Goal: Transaction & Acquisition: Subscribe to service/newsletter

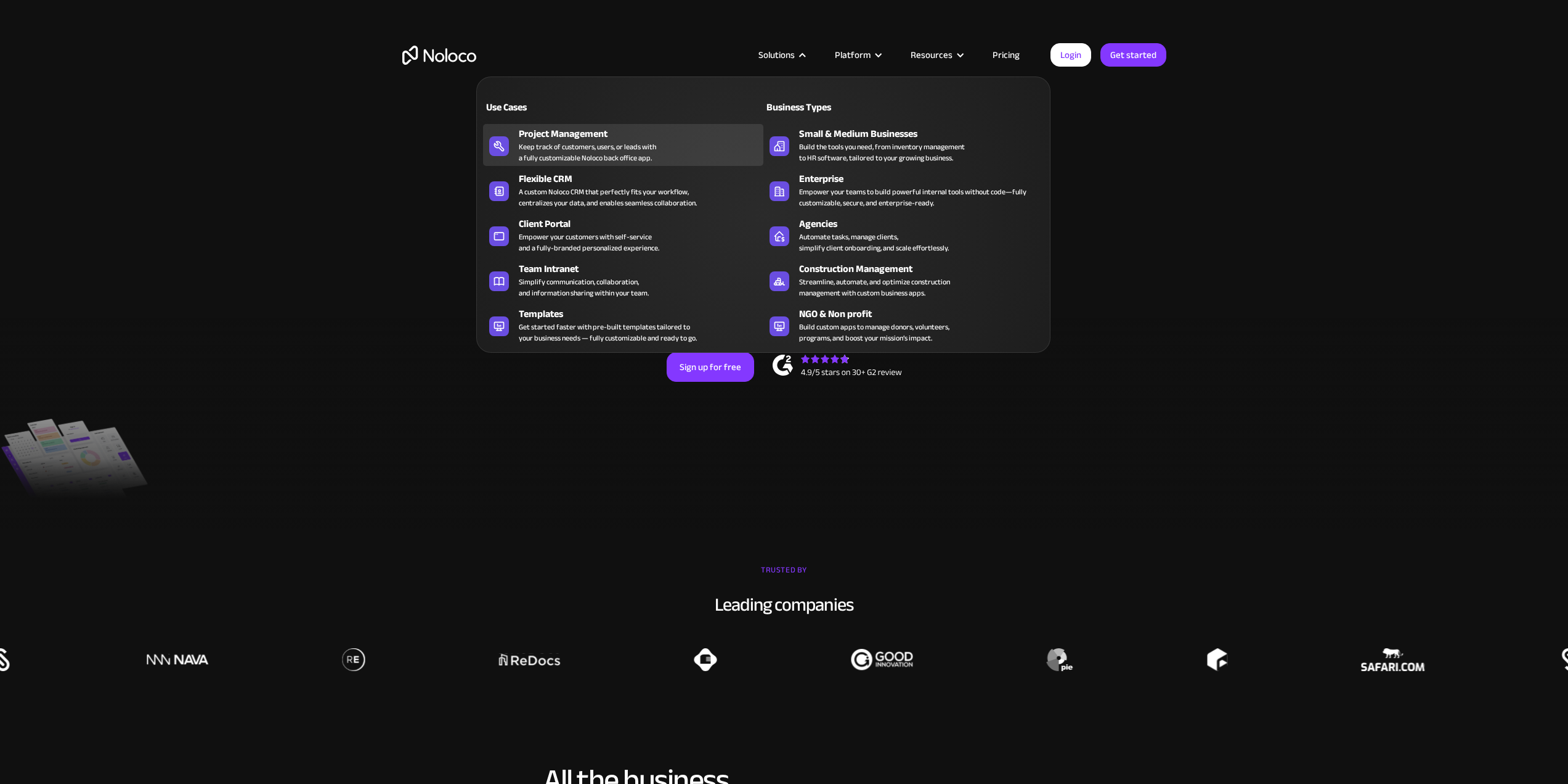
click at [617, 146] on div "Keep track of customers, users, or leads with a fully customizable Noloco back …" at bounding box center [587, 151] width 137 height 22
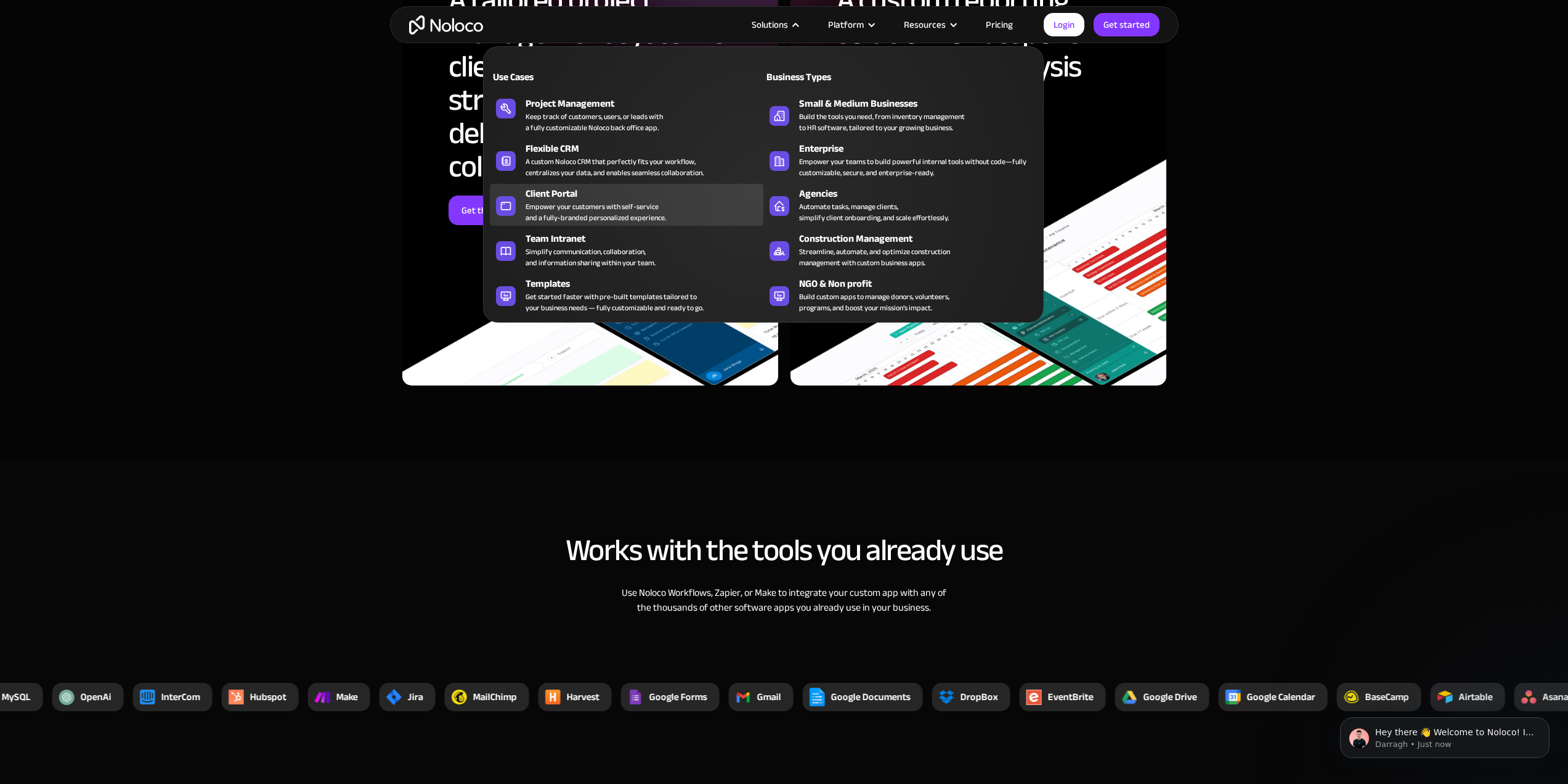
click at [627, 209] on div "Empower your customers with self-service and a fully-branded personalized exper…" at bounding box center [595, 212] width 141 height 22
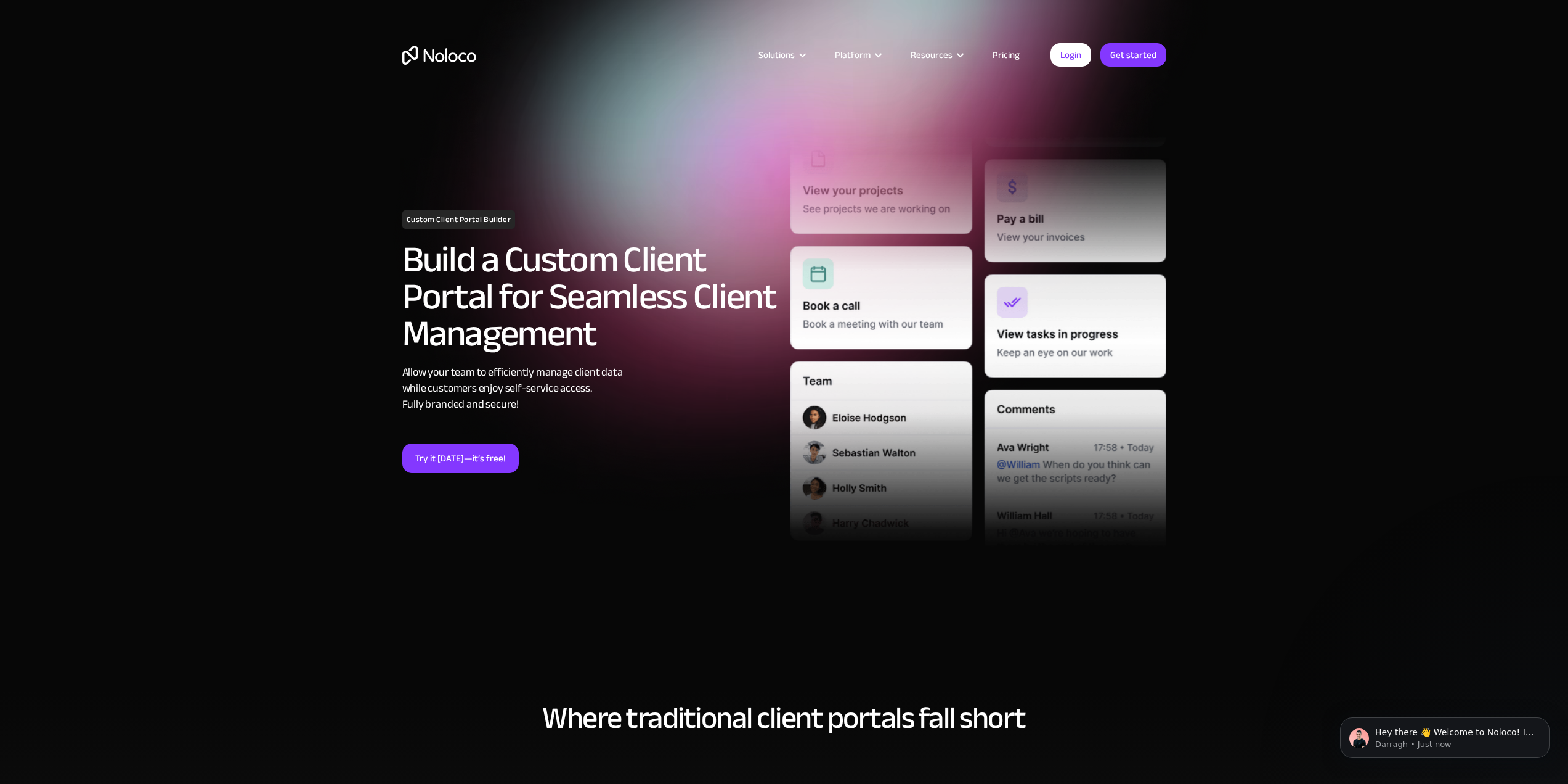
click at [998, 51] on link "Pricing" at bounding box center [1006, 55] width 58 height 16
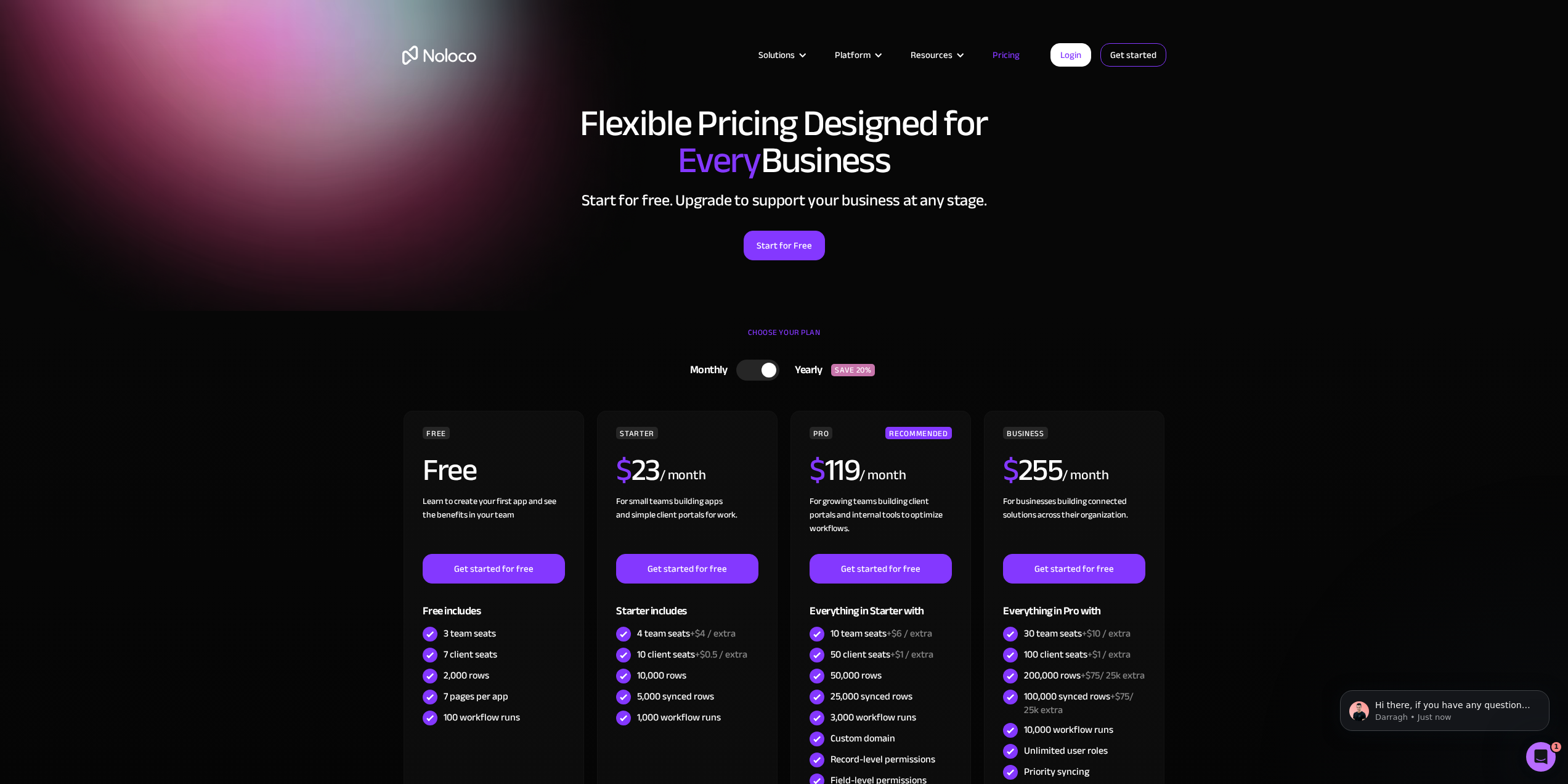
click at [0, 0] on link "Get started" at bounding box center [0, 0] width 0 height 0
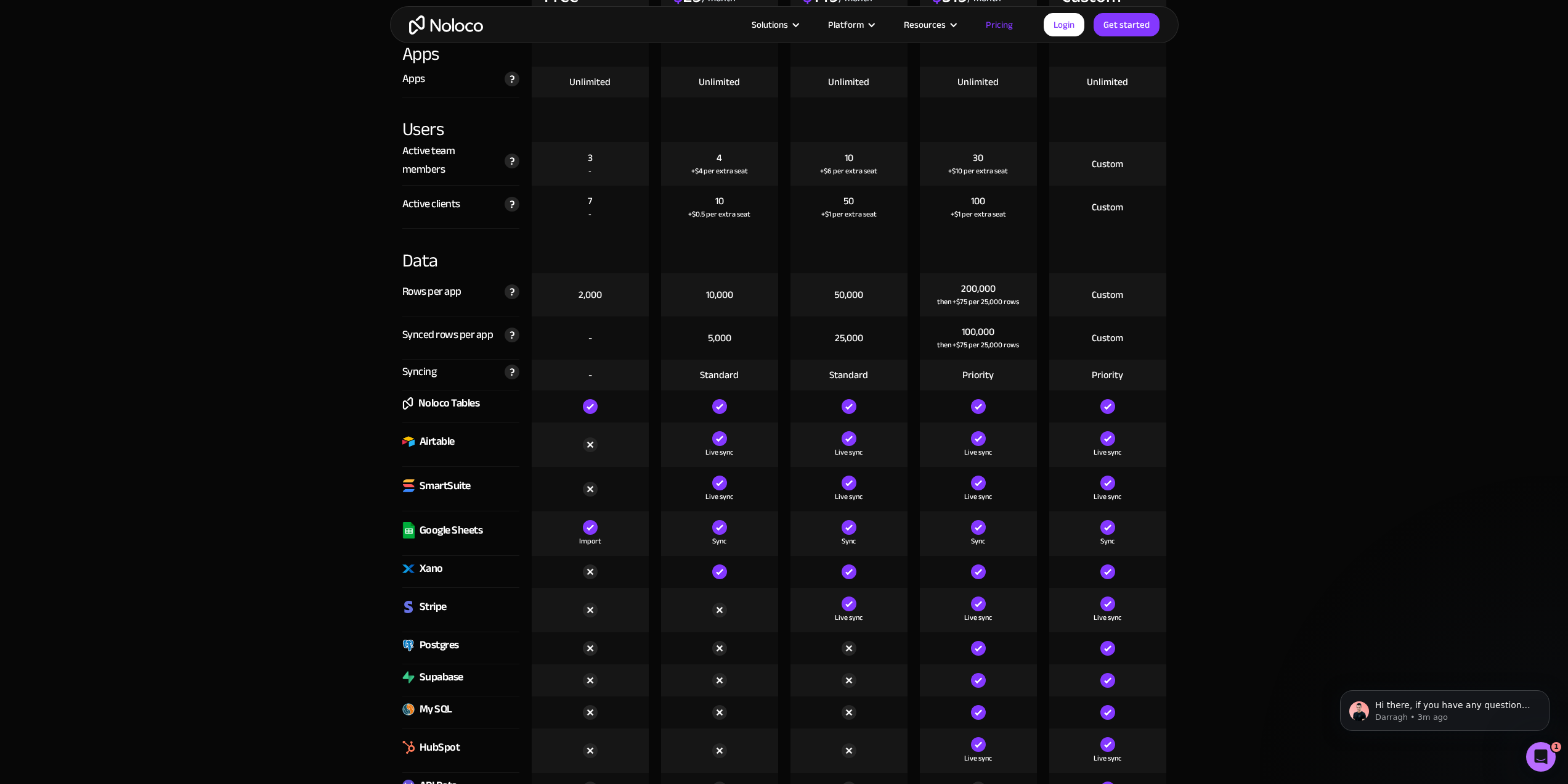
scroll to position [1480, 0]
